Goal: Transaction & Acquisition: Purchase product/service

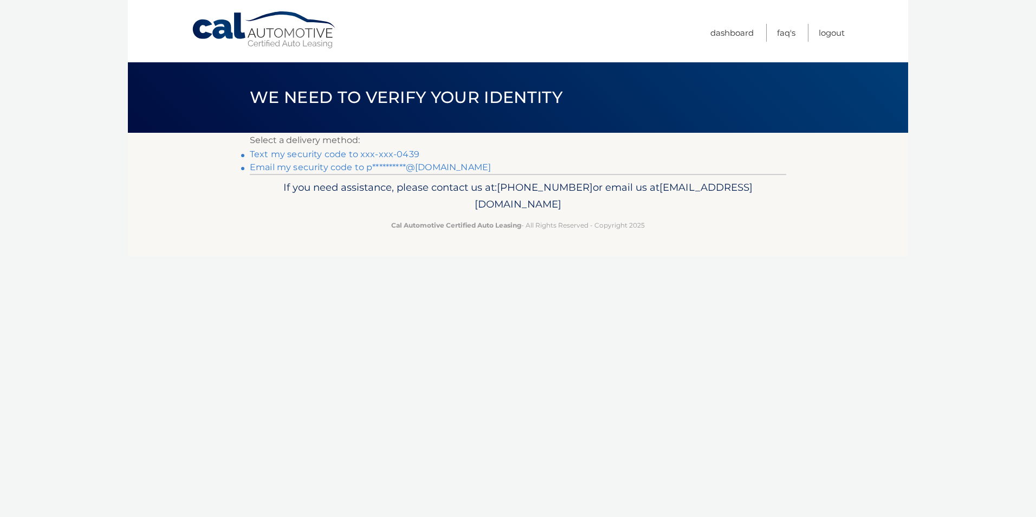
click at [295, 154] on link "Text my security code to xxx-xxx-0439" at bounding box center [335, 154] width 170 height 10
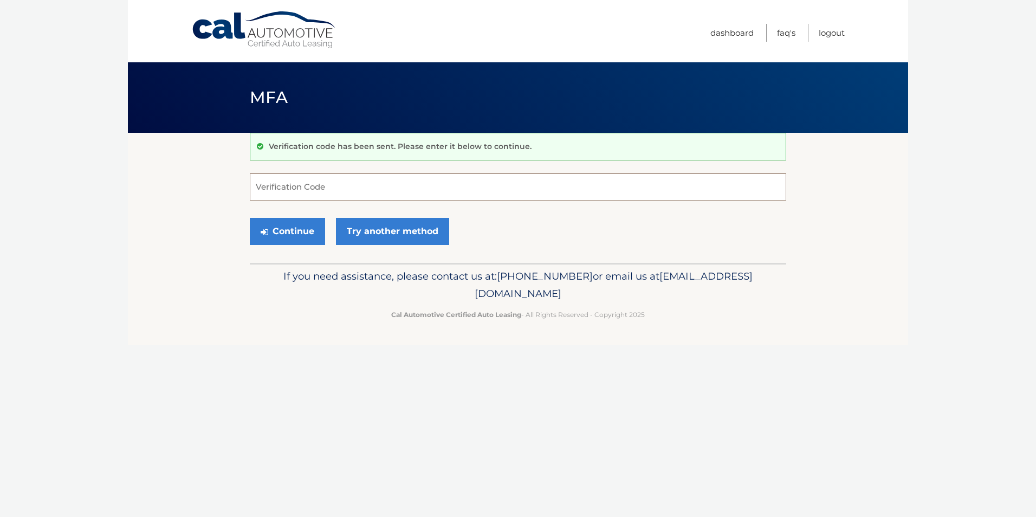
click at [319, 186] on input "Verification Code" at bounding box center [518, 186] width 537 height 27
type input "386196"
click at [299, 229] on button "Continue" at bounding box center [287, 231] width 75 height 27
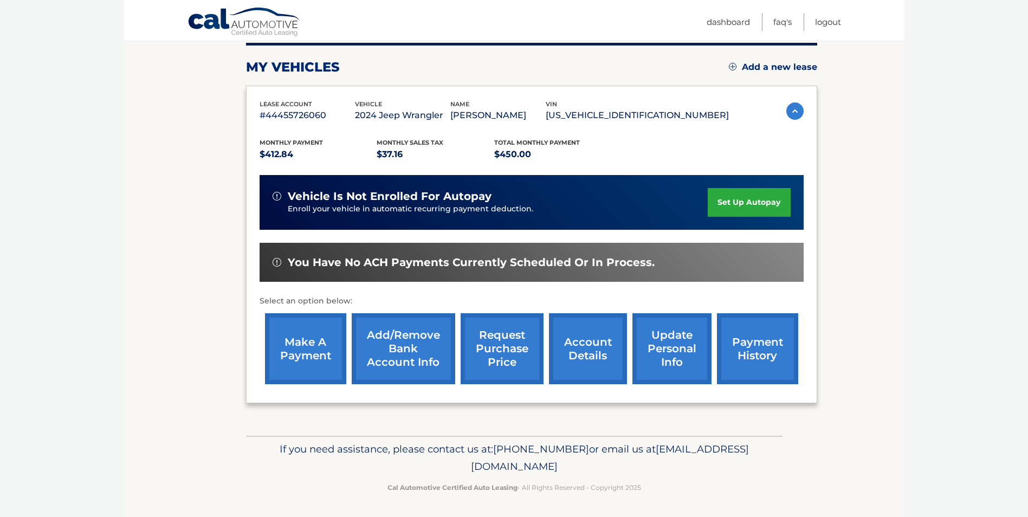
scroll to position [140, 0]
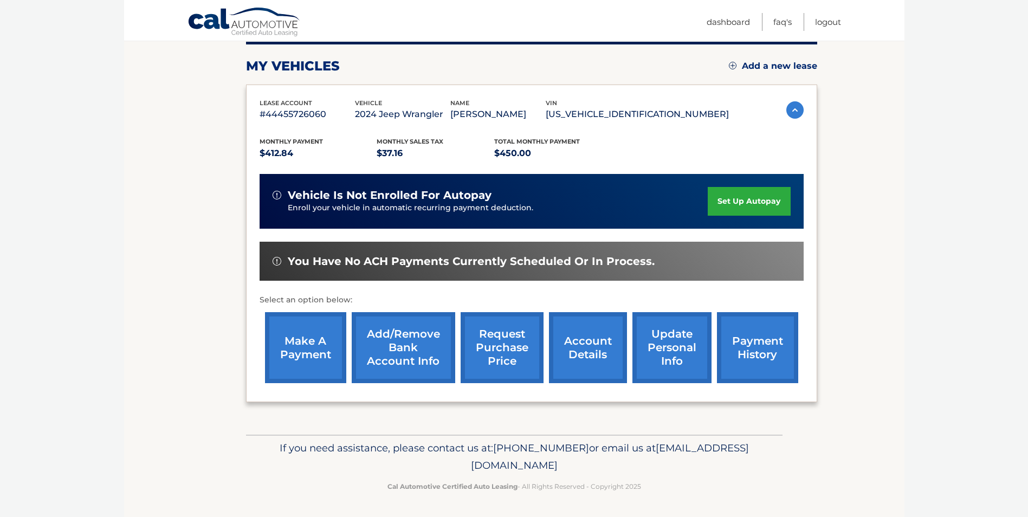
click at [293, 349] on link "make a payment" at bounding box center [305, 347] width 81 height 71
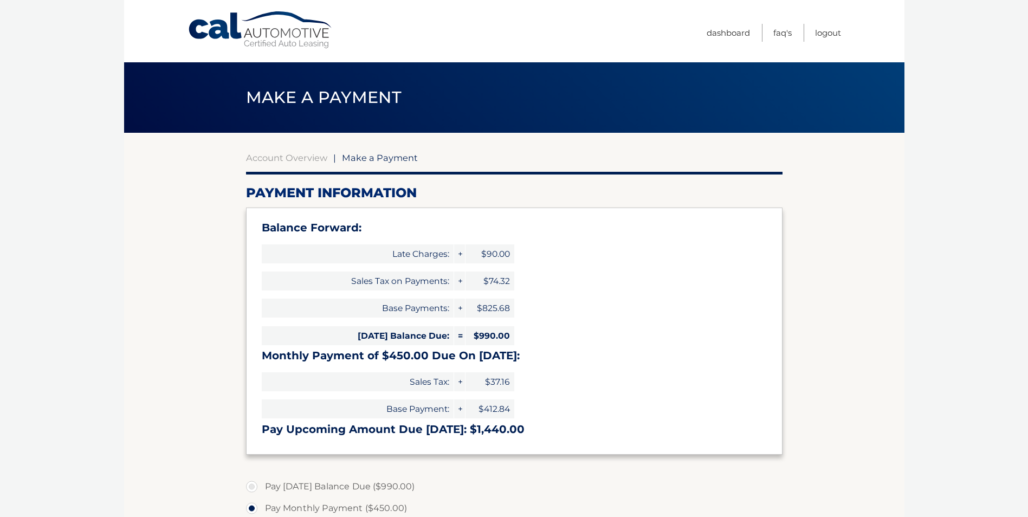
select select "NTY1OGY1MzItYjJhZi00ZjY4LTg0ZDQtNTBmYTBlYmFiMDE2"
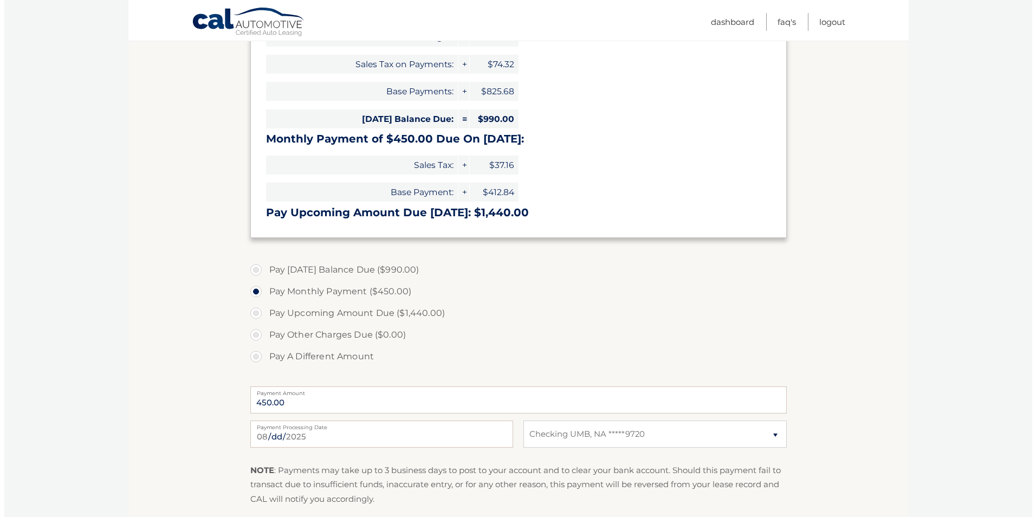
scroll to position [271, 0]
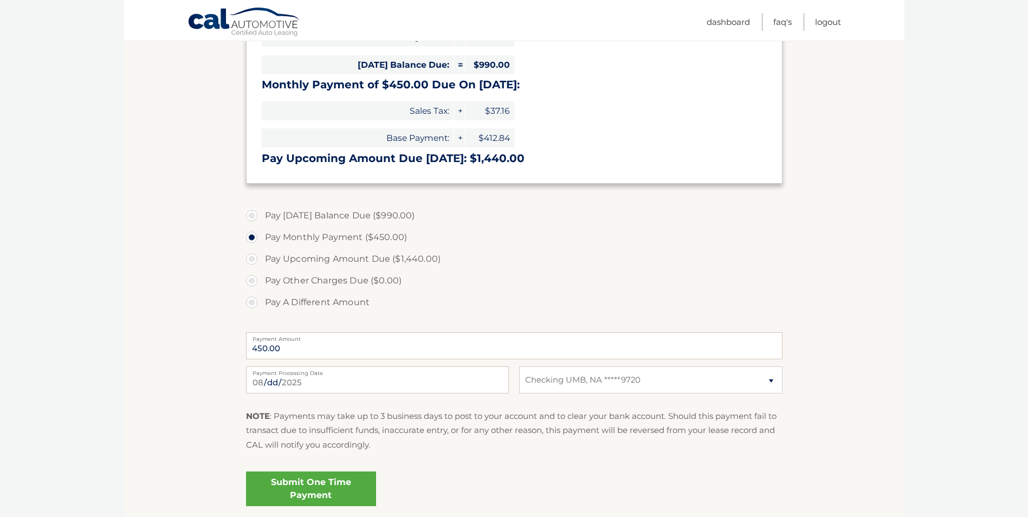
click at [331, 486] on link "Submit One Time Payment" at bounding box center [311, 489] width 130 height 35
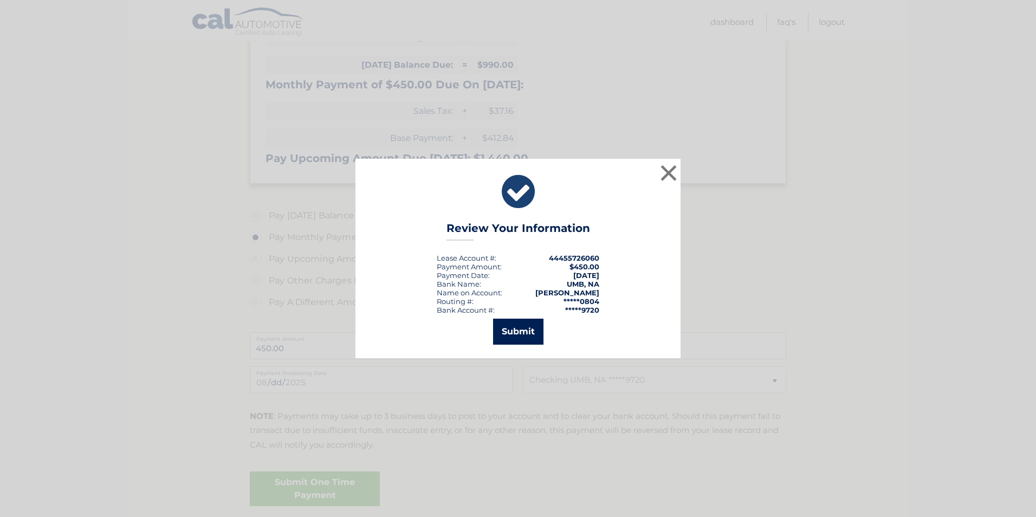
click at [512, 328] on button "Submit" at bounding box center [518, 332] width 50 height 26
